Goal: Navigation & Orientation: Find specific page/section

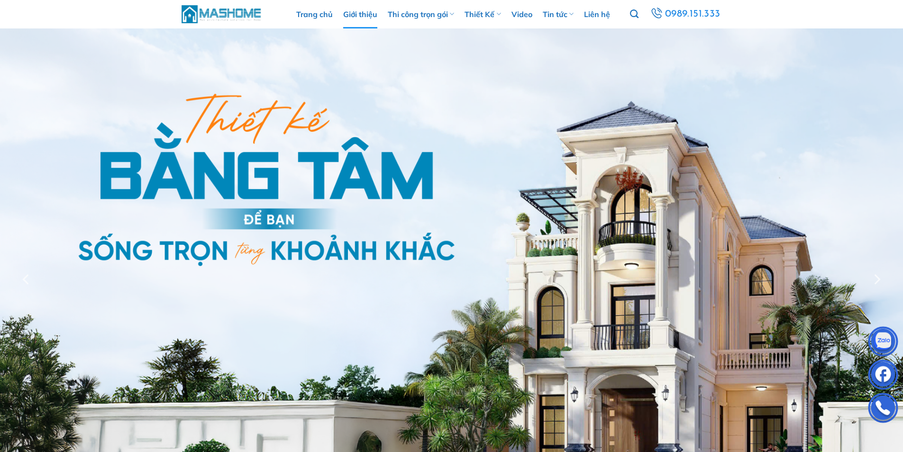
click at [355, 20] on link "Giới thiệu" at bounding box center [360, 14] width 34 height 28
